Goal: Find contact information: Find contact information

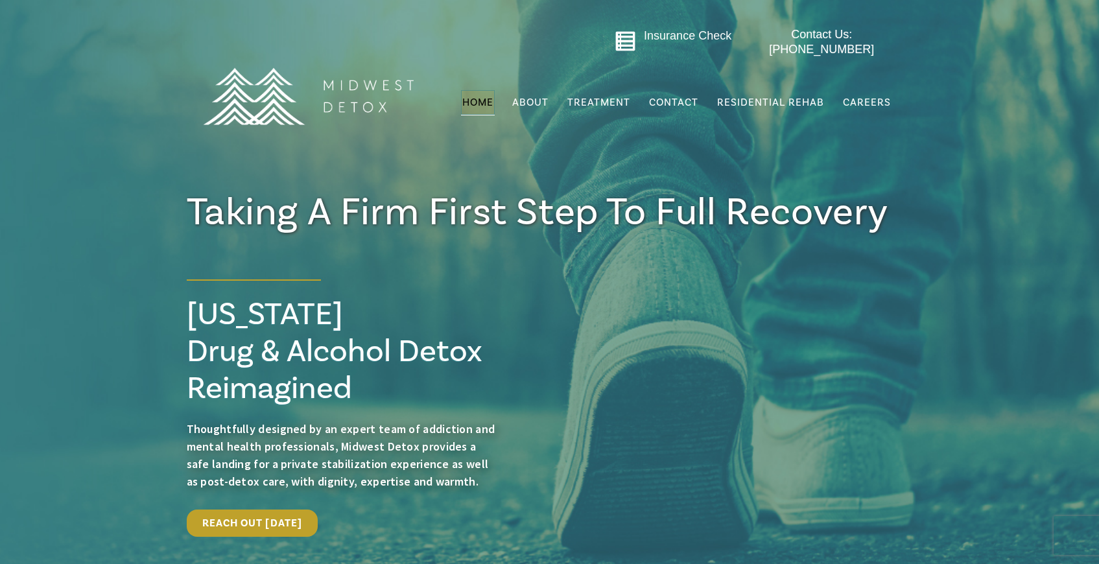
click at [531, 161] on div "Insurance Check Contact Us: 414-409-5200 Menu Home About FAQs Gallery Our Team …" at bounding box center [550, 96] width 711 height 149
click at [779, 96] on span "Residential Rehab" at bounding box center [770, 102] width 107 height 13
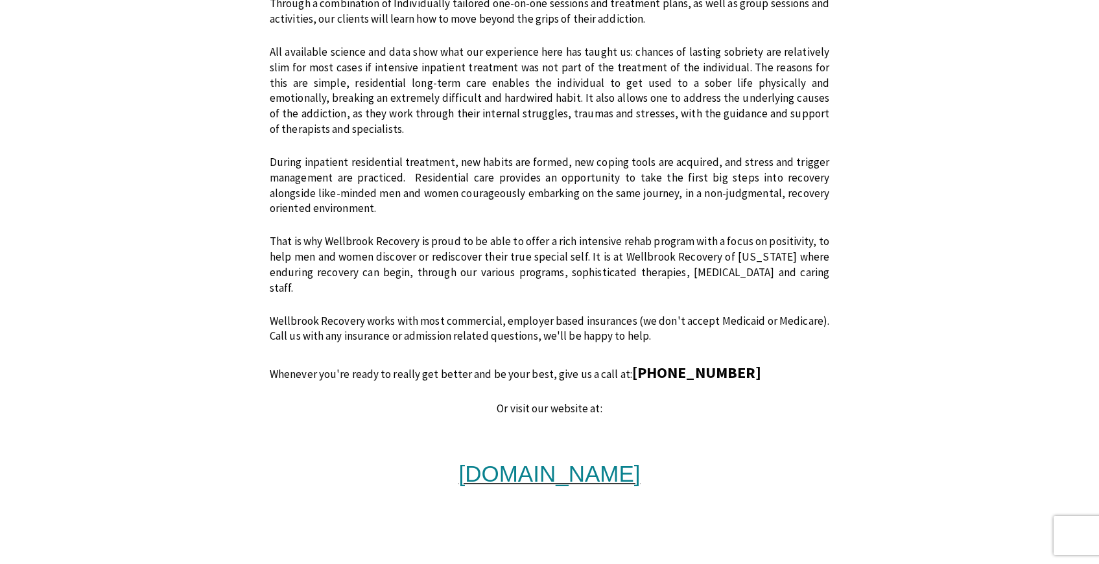
scroll to position [879, 0]
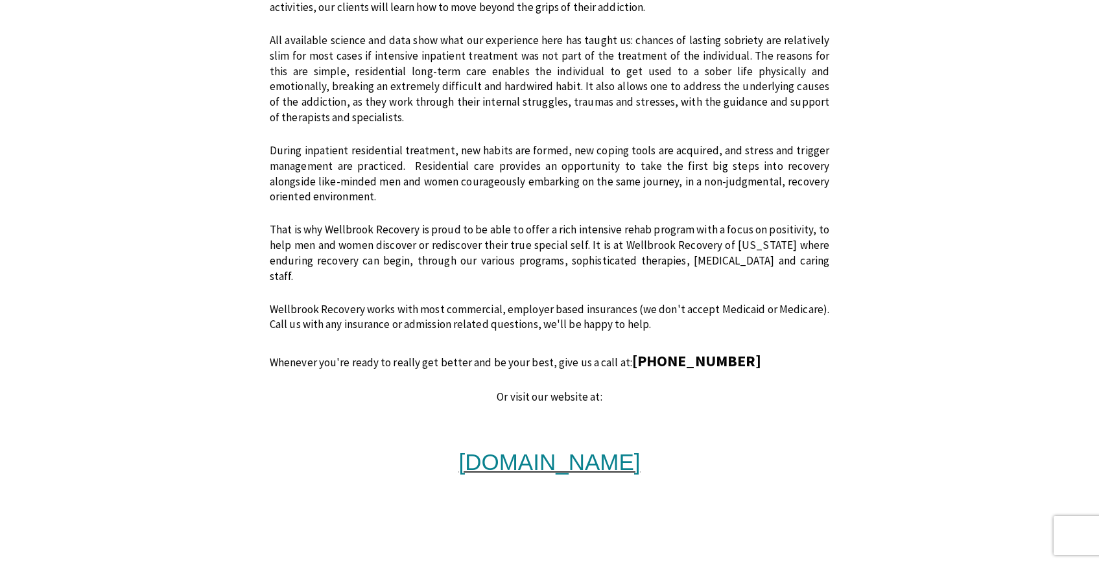
click at [641, 449] on span "www.wellbrookrecovery.com" at bounding box center [550, 461] width 182 height 25
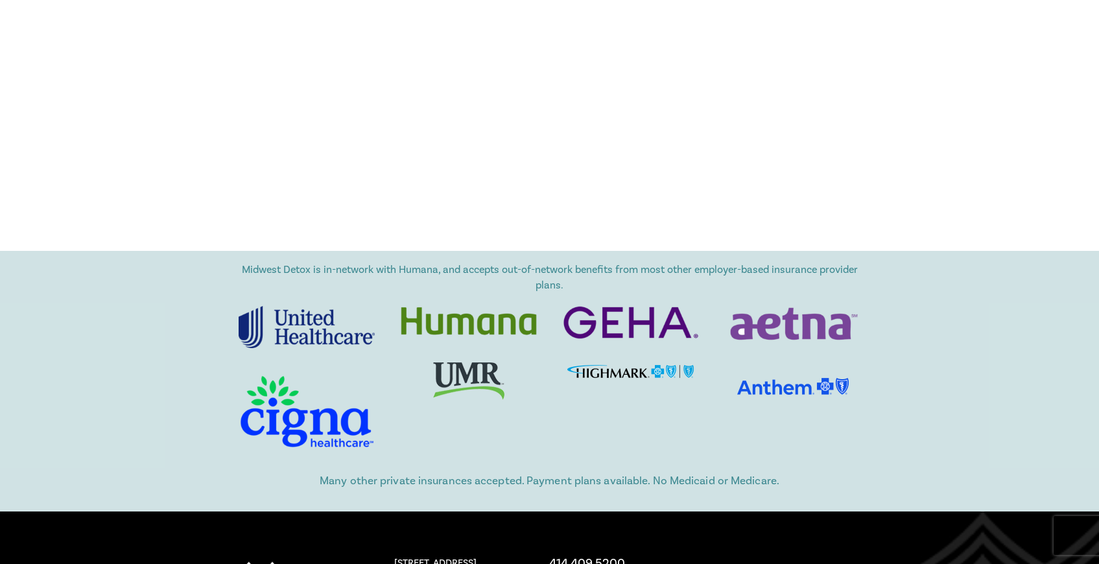
scroll to position [1511, 0]
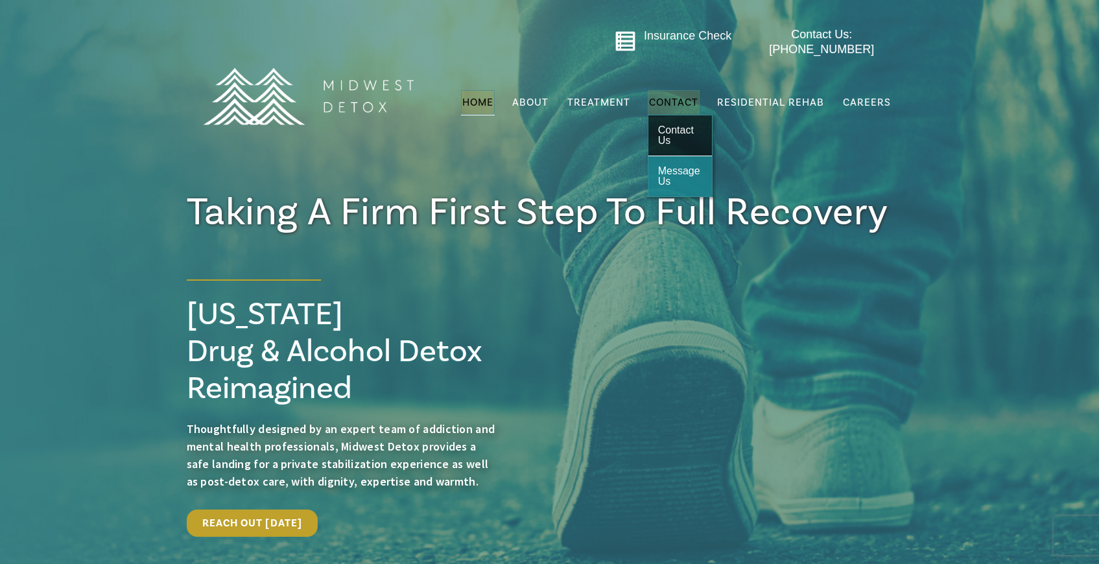
click at [664, 125] on span "Contact Us" at bounding box center [676, 135] width 36 height 21
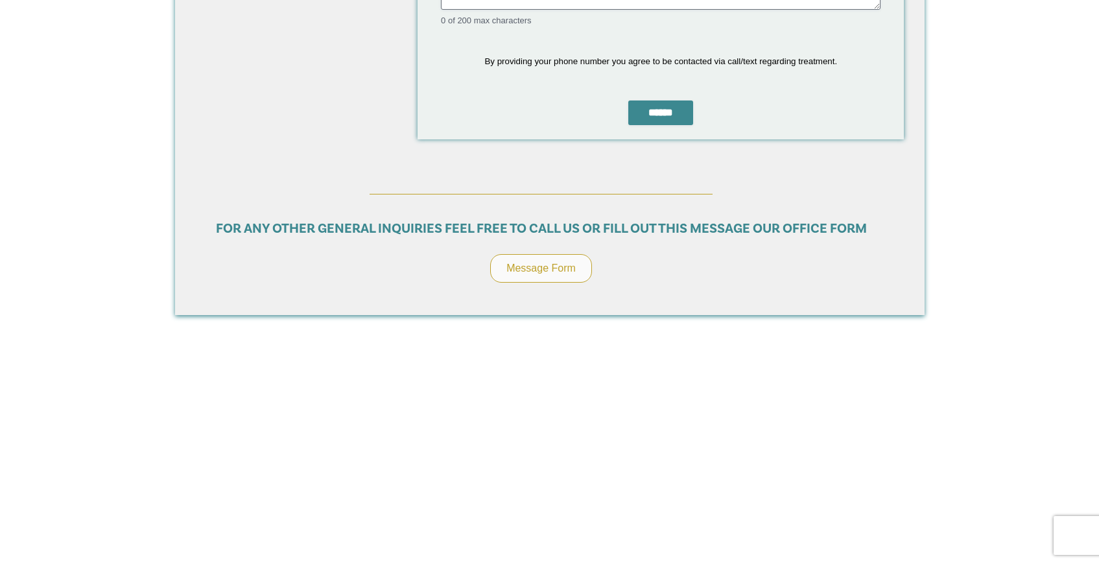
scroll to position [966, 0]
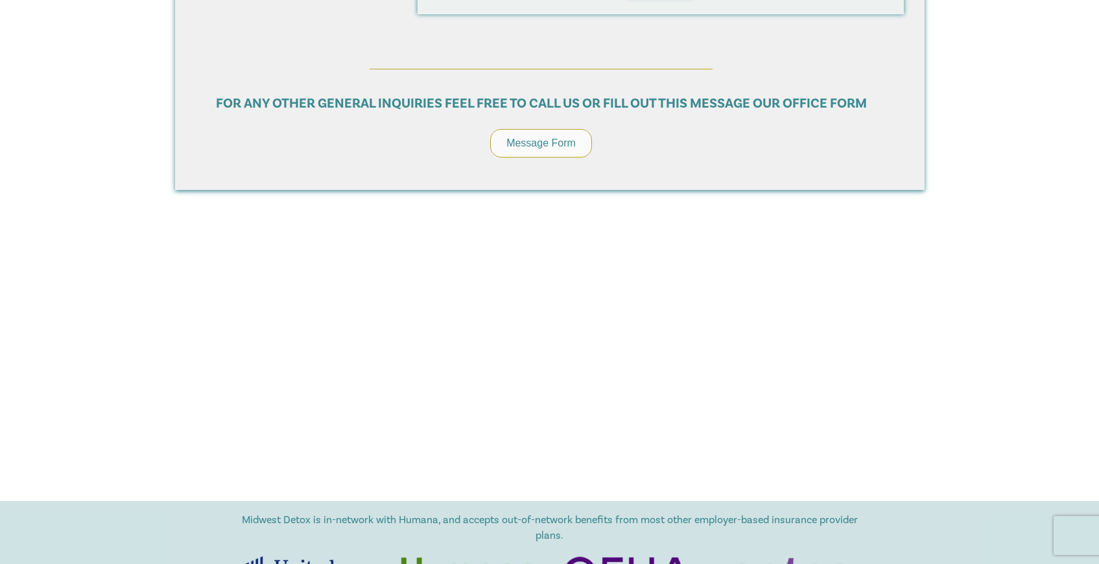
click at [549, 137] on span "Message Form" at bounding box center [540, 142] width 69 height 11
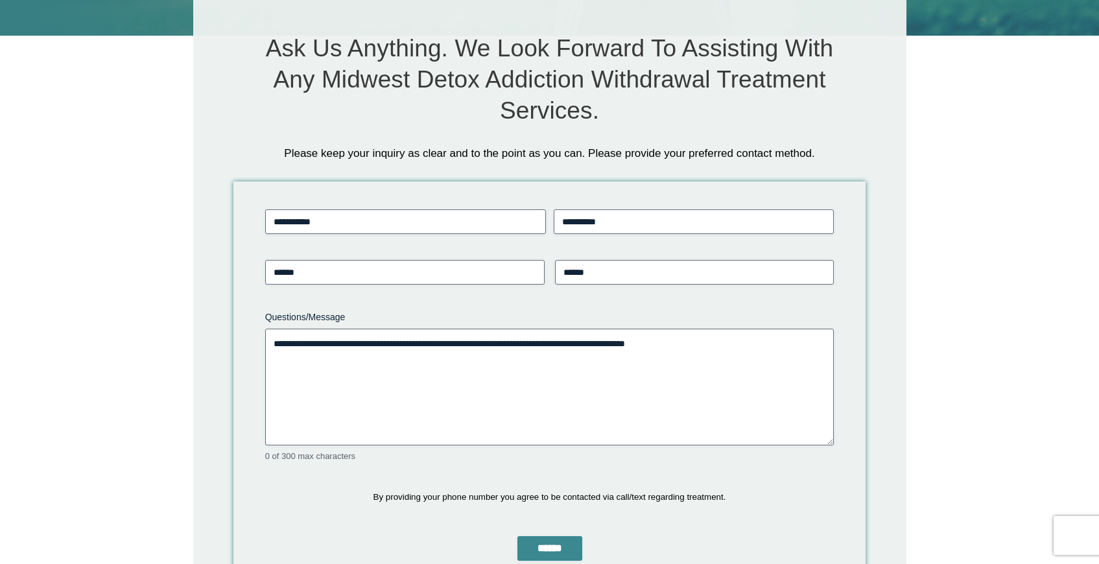
scroll to position [362, 0]
